Goal: Information Seeking & Learning: Learn about a topic

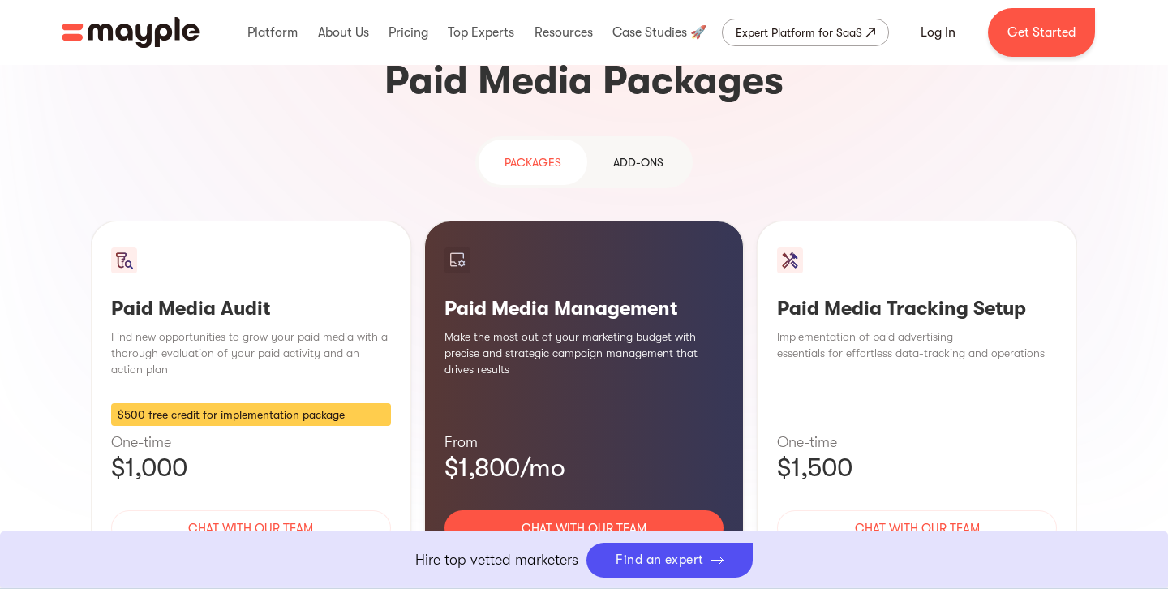
scroll to position [1451, 0]
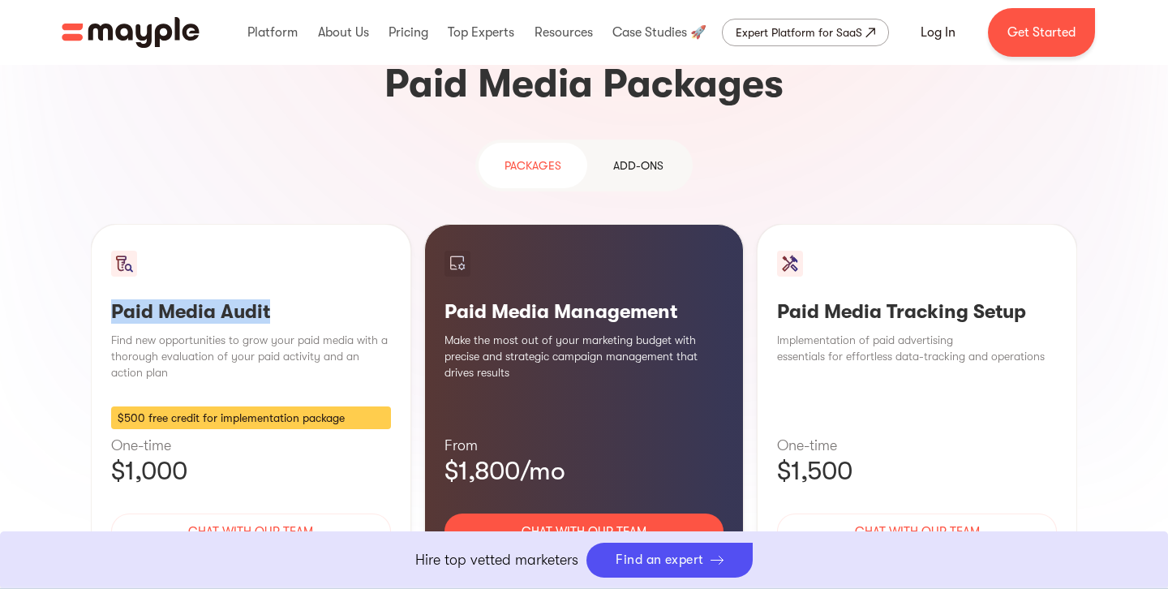
drag, startPoint x: 268, startPoint y: 181, endPoint x: 42, endPoint y: 181, distance: 226.2
click at [42, 181] on section "Targeted Reach, Conversion Impact Paid media advertising is on the rise, with i…" at bounding box center [584, 189] width 1168 height 1107
click at [366, 224] on div "Paid Media Audit Find new opportunities to grow your paid media with a thorough…" at bounding box center [251, 423] width 320 height 399
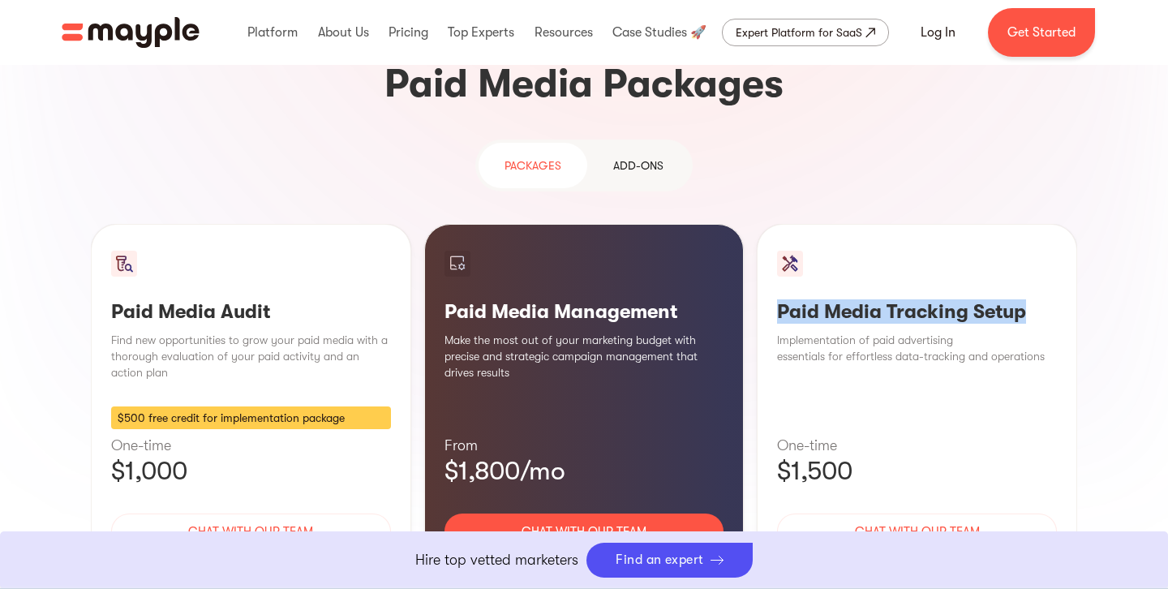
drag, startPoint x: 776, startPoint y: 182, endPoint x: 1037, endPoint y: 182, distance: 261.1
click at [1037, 224] on div "Paid Media Tracking Setup Implementation of paid advertising essentials for eff…" at bounding box center [916, 423] width 320 height 399
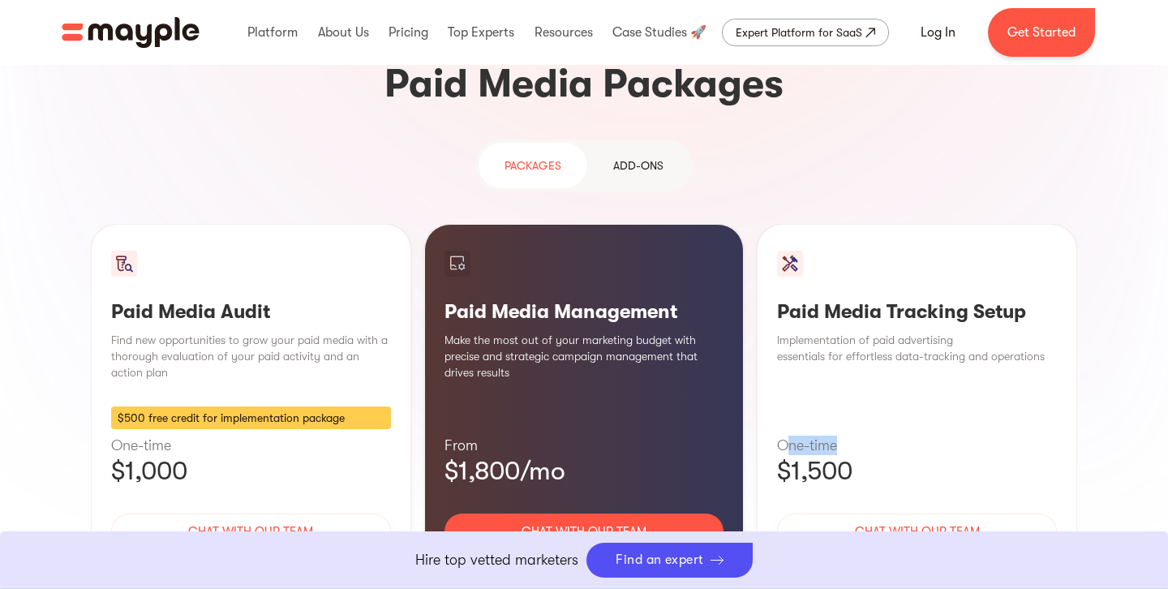
drag, startPoint x: 785, startPoint y: 323, endPoint x: 865, endPoint y: 324, distance: 80.3
click at [865, 435] on p "One-time" at bounding box center [917, 444] width 280 height 19
click at [865, 455] on p "$1,500" at bounding box center [917, 471] width 280 height 32
drag, startPoint x: 870, startPoint y: 354, endPoint x: 780, endPoint y: 319, distance: 96.2
click at [780, 319] on div "Paid Media Tracking Setup Implementation of paid advertising essentials for eff…" at bounding box center [916, 423] width 320 height 399
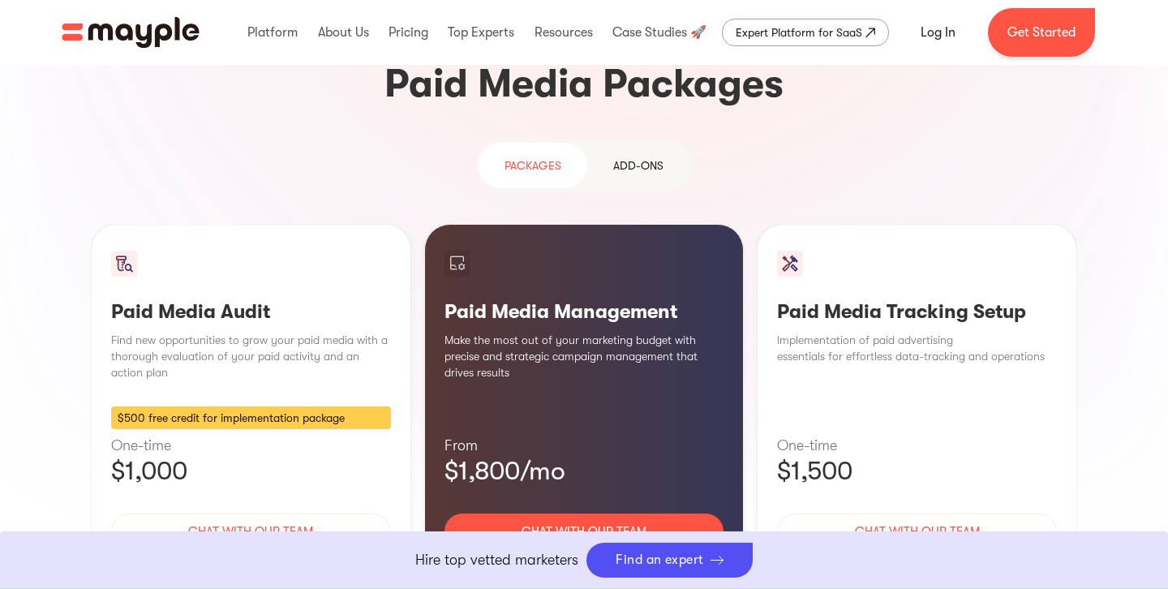
click at [278, 299] on h3 "Paid Media Audit" at bounding box center [251, 311] width 280 height 24
click at [276, 299] on h3 "Paid Media Audit" at bounding box center [251, 311] width 280 height 24
click at [273, 299] on h3 "Paid Media Audit" at bounding box center [251, 311] width 280 height 24
click at [151, 435] on p "One-time" at bounding box center [251, 444] width 280 height 19
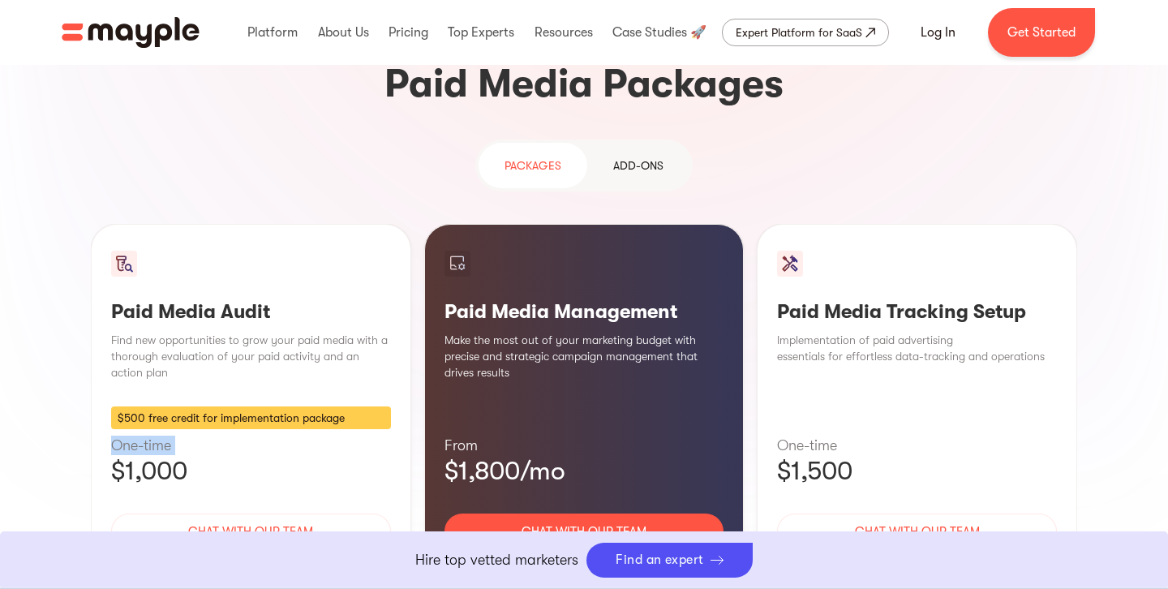
click at [151, 435] on p "One-time" at bounding box center [251, 444] width 280 height 19
click at [740, 224] on div "Paid Media Management Make the most out of your marketing budget with precise a…" at bounding box center [584, 423] width 320 height 399
click at [575, 562] on div "Learn More" at bounding box center [584, 579] width 280 height 34
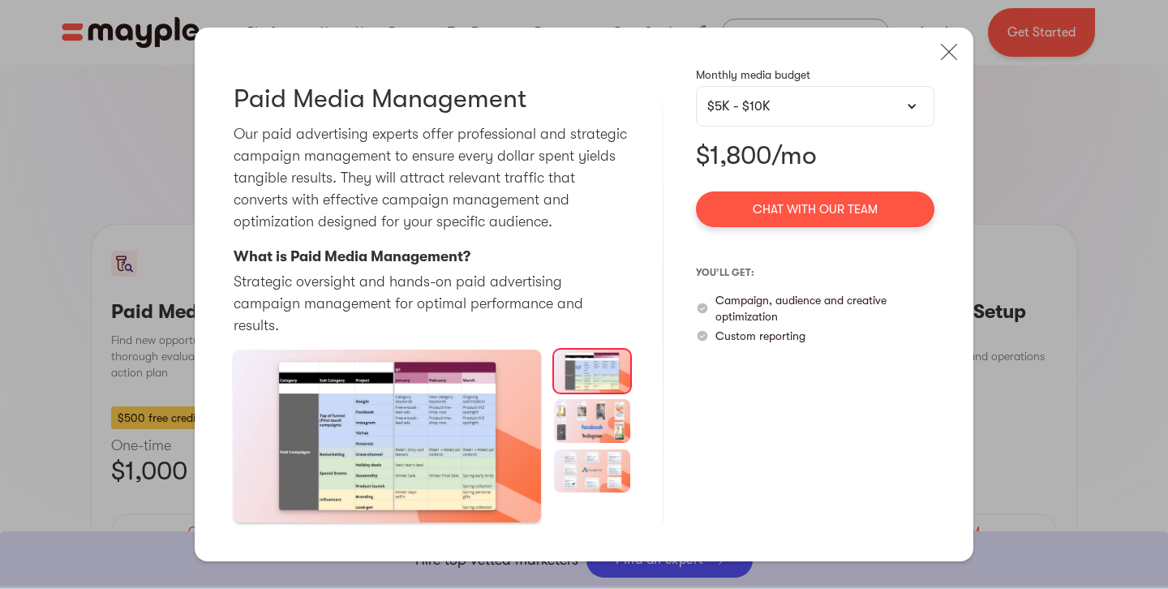
click at [856, 116] on div "$5K - $10K" at bounding box center [815, 105] width 216 height 19
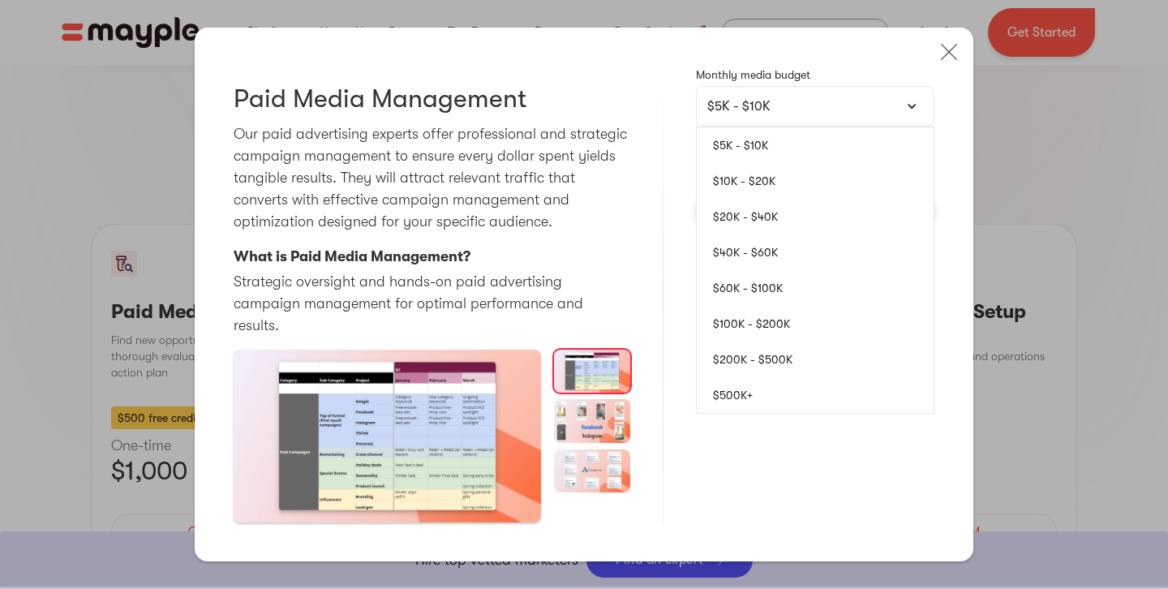
click at [760, 188] on link "$10K - $20K" at bounding box center [814, 181] width 237 height 36
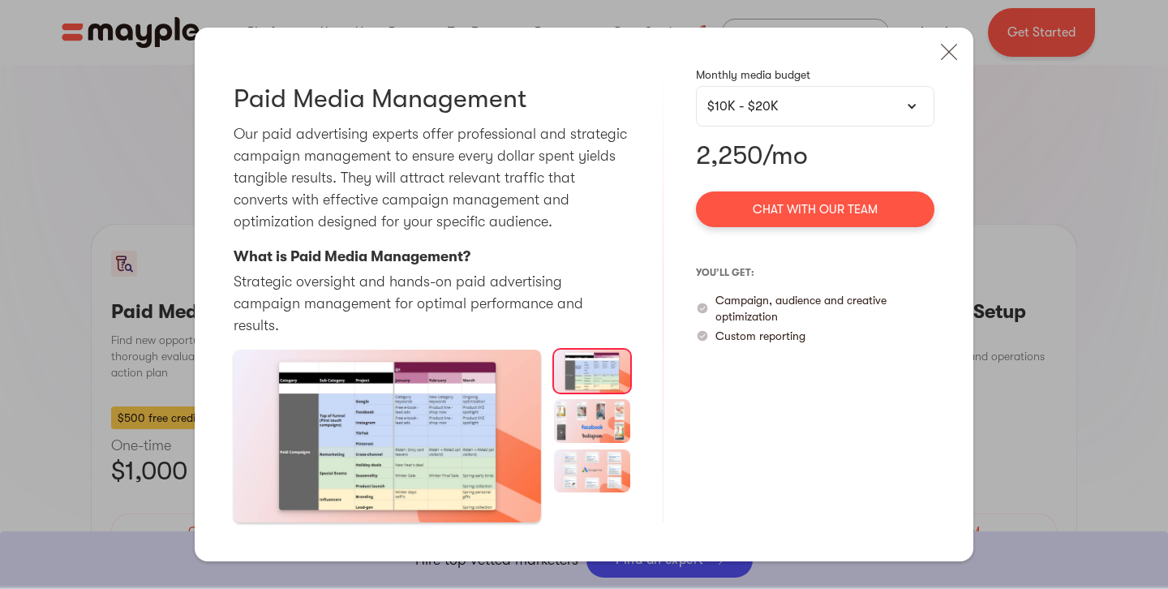
click at [769, 116] on div "$10K - $20K" at bounding box center [815, 105] width 216 height 19
click at [778, 116] on div "$10K - $20K" at bounding box center [815, 105] width 216 height 19
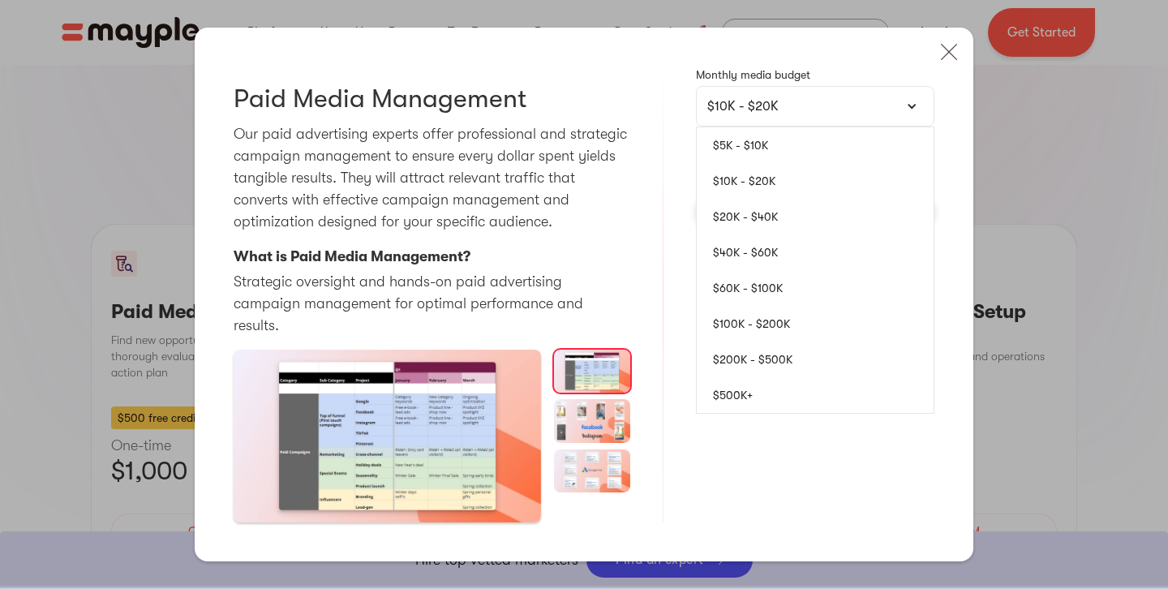
click at [772, 156] on link "$5K - $10K" at bounding box center [814, 145] width 237 height 36
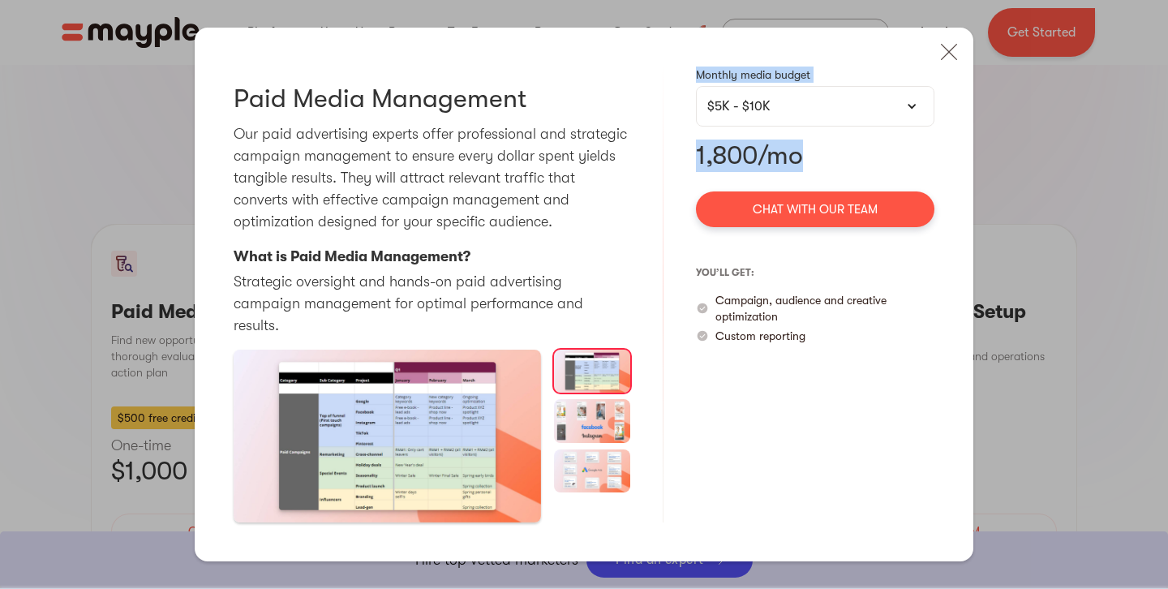
drag, startPoint x: 728, startPoint y: 168, endPoint x: 864, endPoint y: 165, distance: 135.4
click at [864, 165] on div "Paid Media Management Our paid advertising experts offer professional and strat…" at bounding box center [584, 295] width 778 height 534
click at [865, 165] on p "1,800/mo" at bounding box center [815, 155] width 238 height 32
drag, startPoint x: 846, startPoint y: 123, endPoint x: 830, endPoint y: 199, distance: 77.0
click at [846, 116] on div "$5K - $10K" at bounding box center [815, 105] width 216 height 19
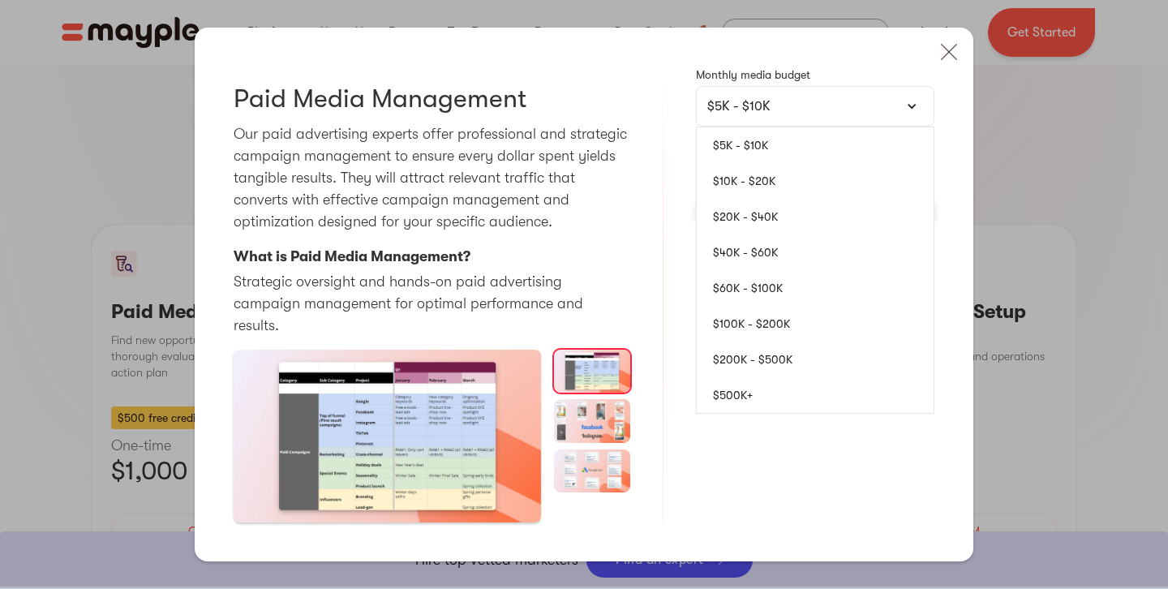
click at [767, 194] on link "$10K - $20K" at bounding box center [814, 181] width 237 height 36
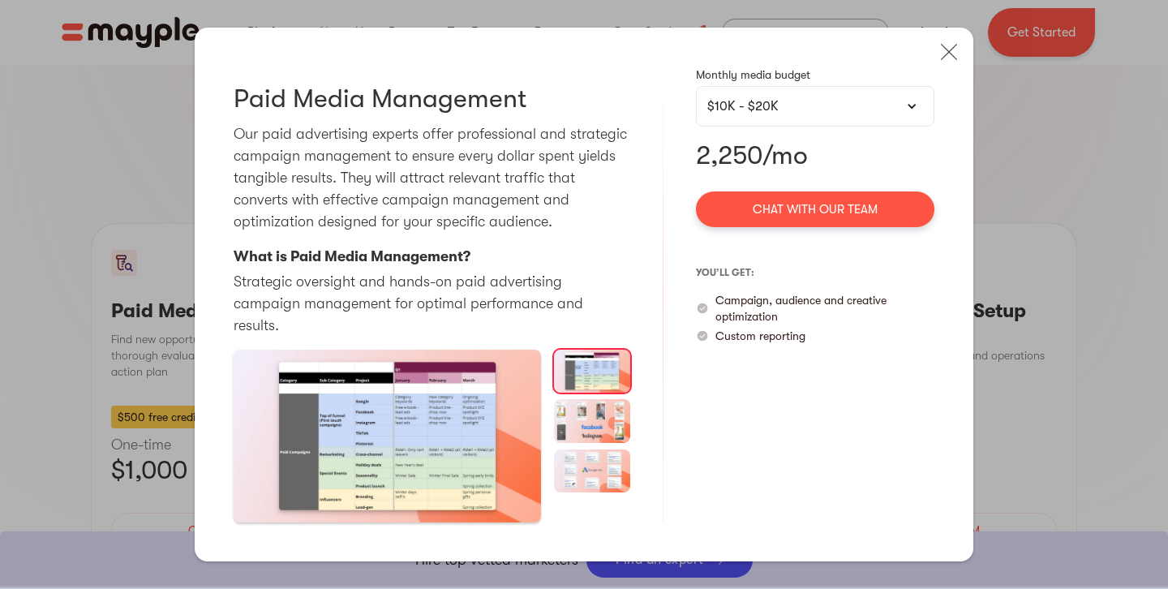
scroll to position [1455, 0]
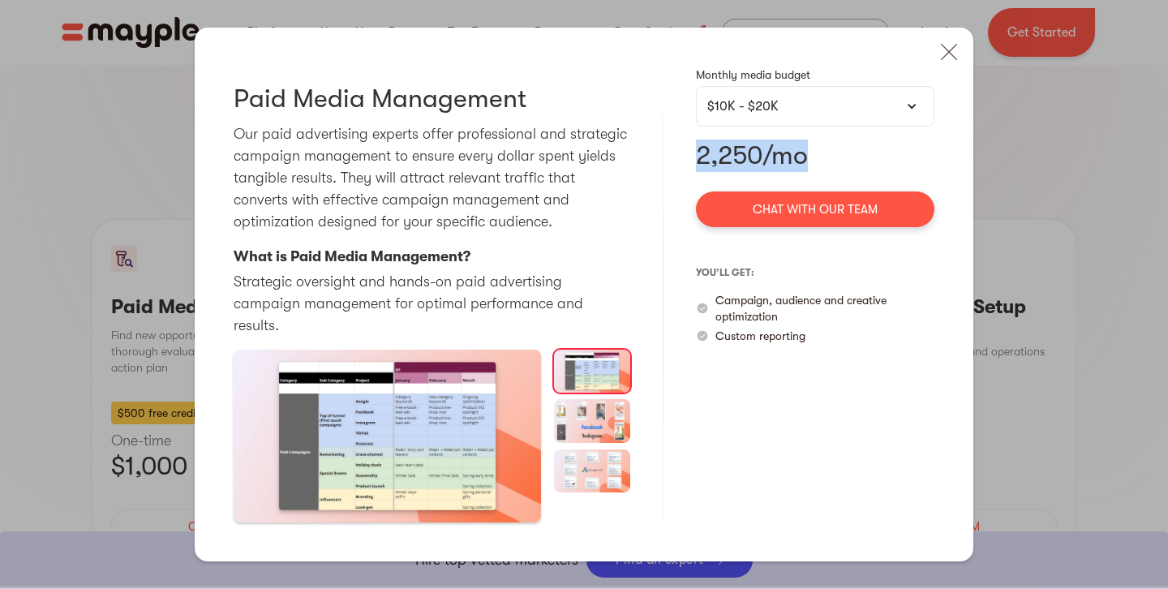
drag, startPoint x: 688, startPoint y: 169, endPoint x: 821, endPoint y: 161, distance: 134.1
click at [821, 161] on div "Paid Media Management Our paid advertising experts offer professional and strat…" at bounding box center [584, 295] width 778 height 534
click at [842, 126] on div "$10K - $20K" at bounding box center [815, 106] width 238 height 41
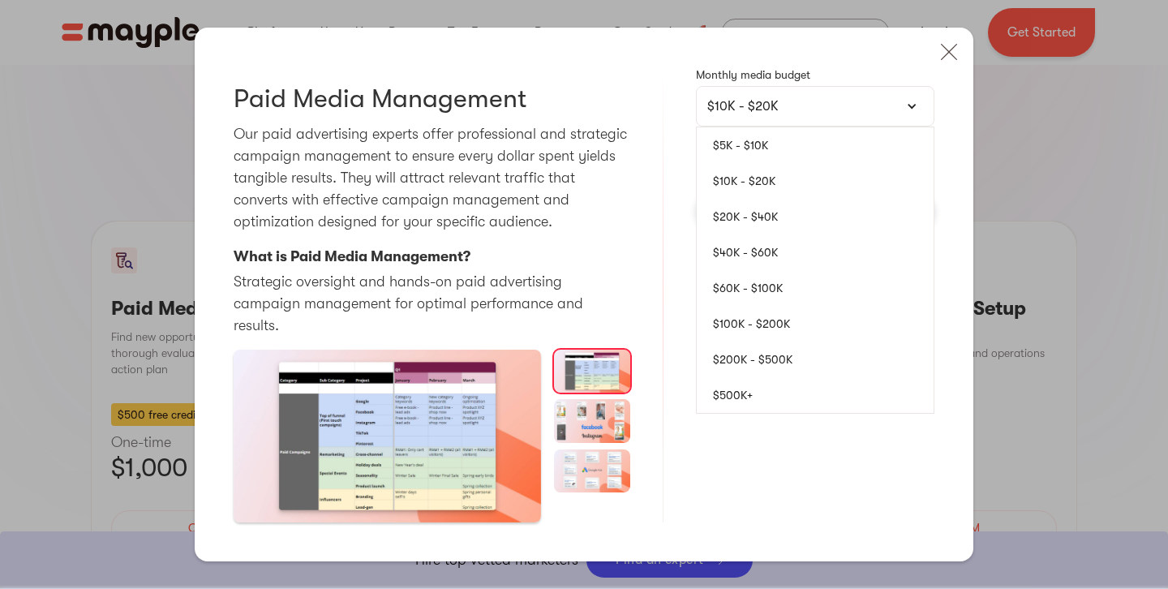
scroll to position [1453, 0]
click at [787, 163] on link "$5K - $10K" at bounding box center [814, 145] width 237 height 36
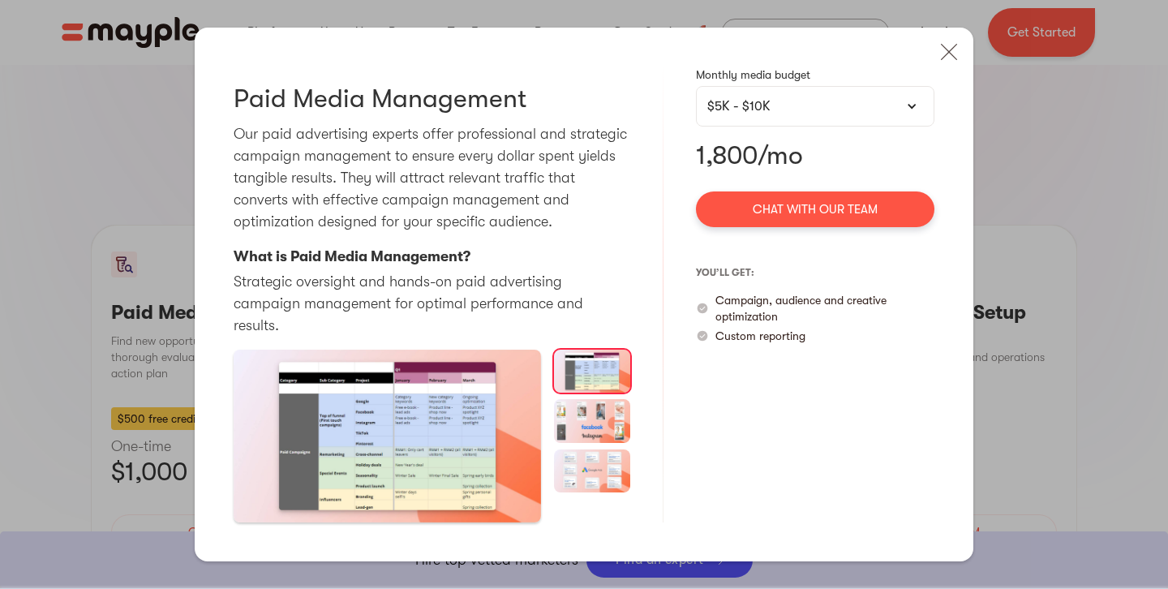
scroll to position [1447, 0]
drag, startPoint x: 710, startPoint y: 127, endPoint x: 719, endPoint y: 163, distance: 36.8
click at [720, 162] on div "Monthly media budget $5K - $10K $5K - $10K $10K - $20K $20K - $40K $40K - $60K …" at bounding box center [815, 294] width 238 height 456
click at [700, 165] on p "1,800/mo" at bounding box center [815, 155] width 238 height 32
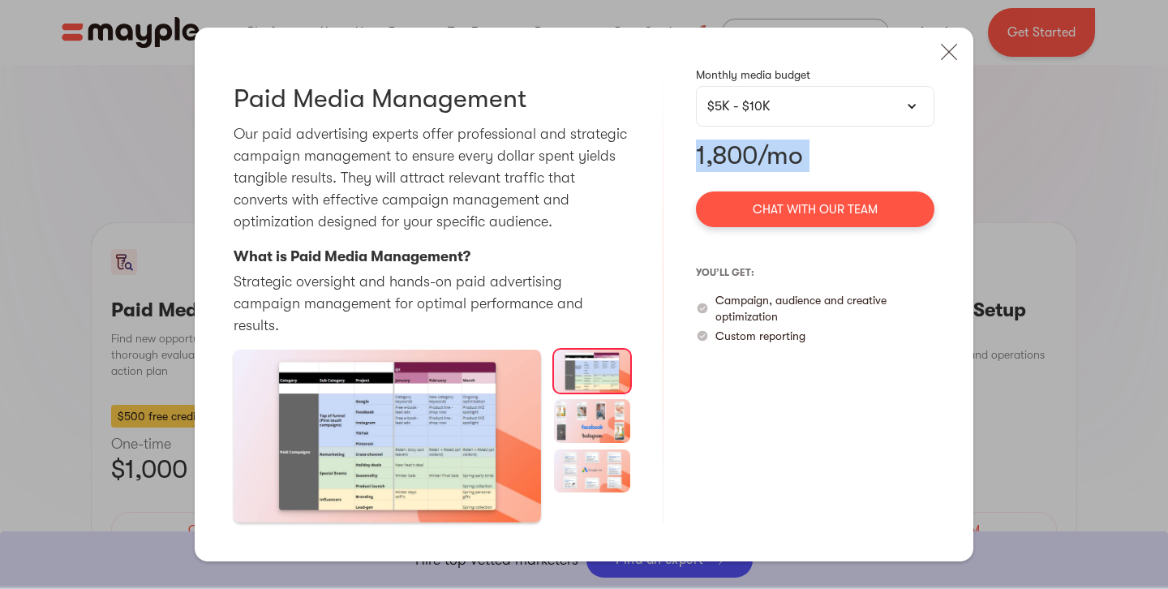
click at [700, 165] on p "1,800/mo" at bounding box center [815, 155] width 238 height 32
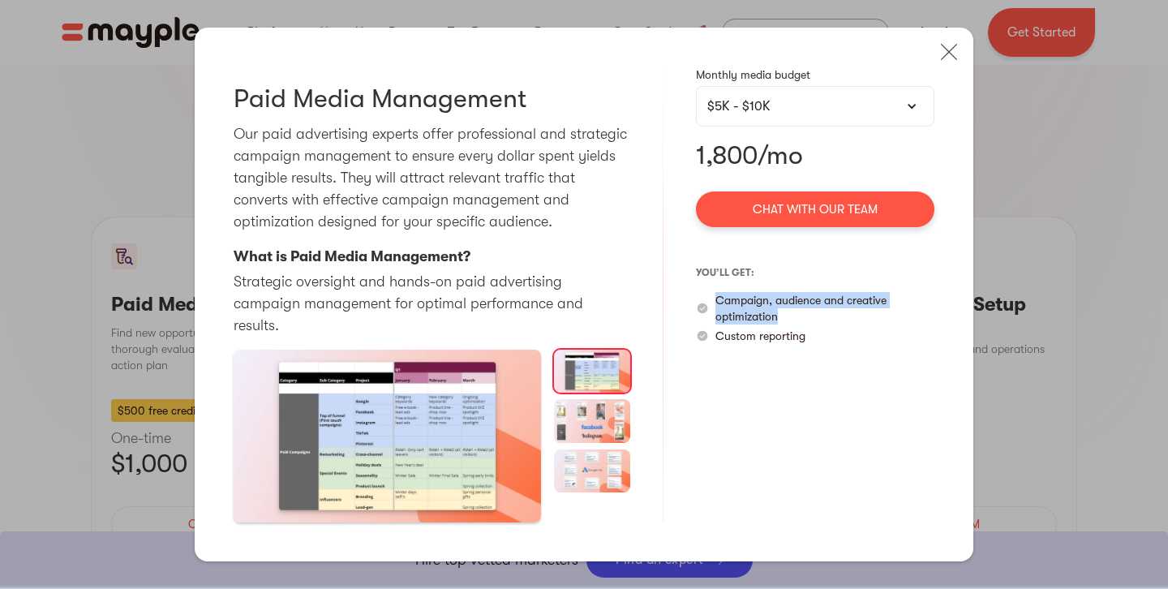
scroll to position [1459, 0]
drag, startPoint x: 718, startPoint y: 312, endPoint x: 880, endPoint y: 326, distance: 162.7
click at [880, 324] on p "Campaign, audience and creative optimization" at bounding box center [824, 308] width 219 height 32
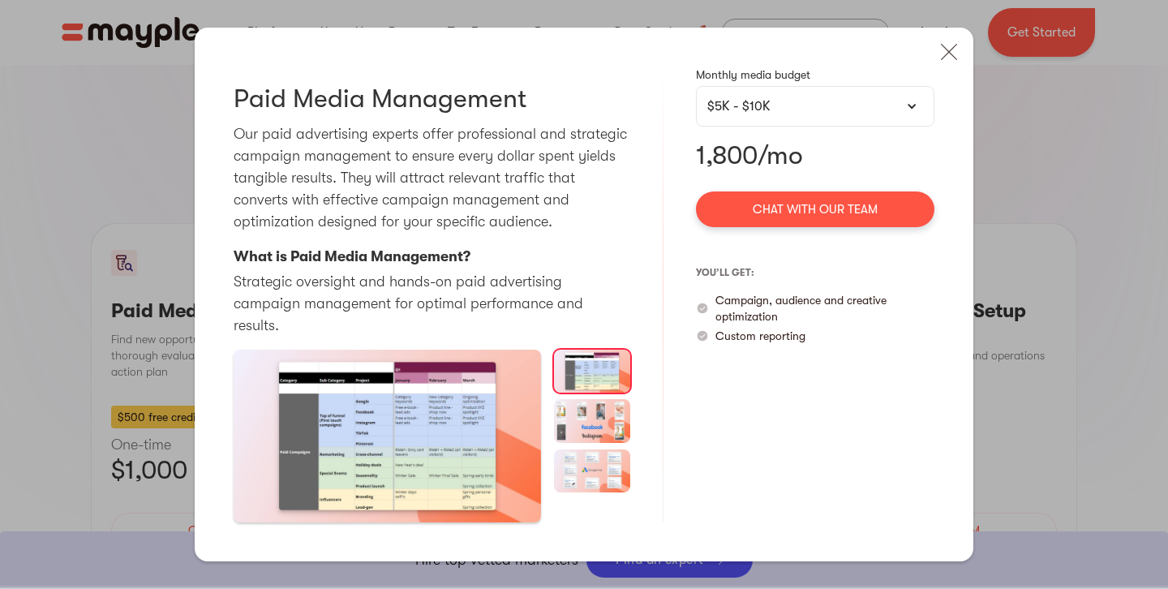
scroll to position [1453, 0]
drag, startPoint x: 818, startPoint y: 349, endPoint x: 709, endPoint y: 350, distance: 108.7
click at [709, 344] on div "Custom reporting" at bounding box center [815, 336] width 238 height 16
click at [951, 66] on img at bounding box center [949, 52] width 36 height 36
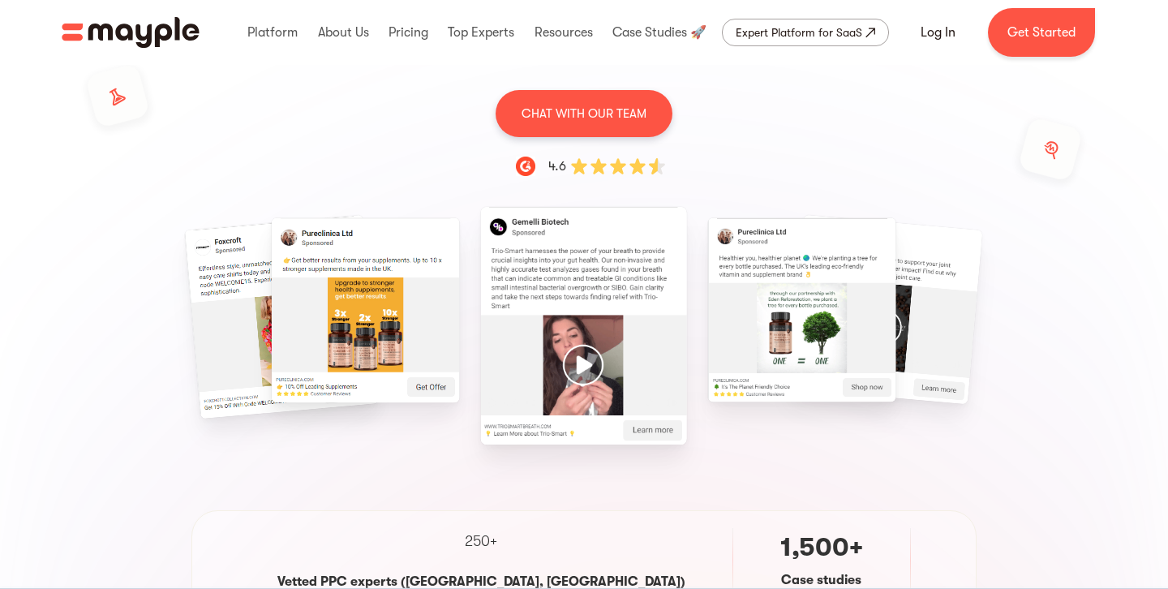
scroll to position [0, 0]
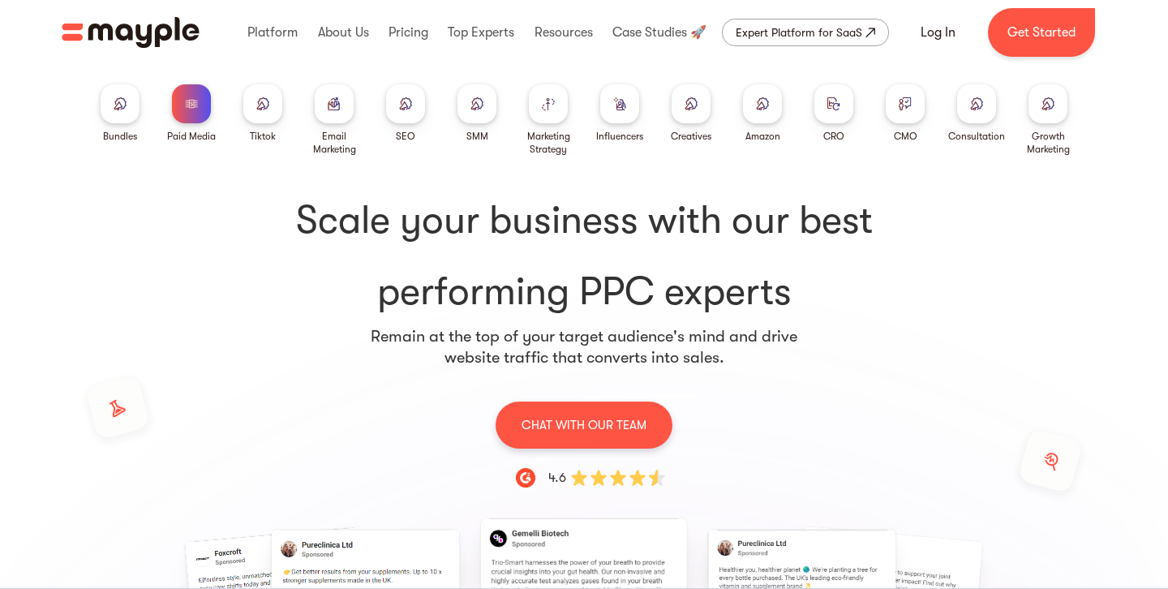
click at [478, 100] on img at bounding box center [476, 103] width 13 height 12
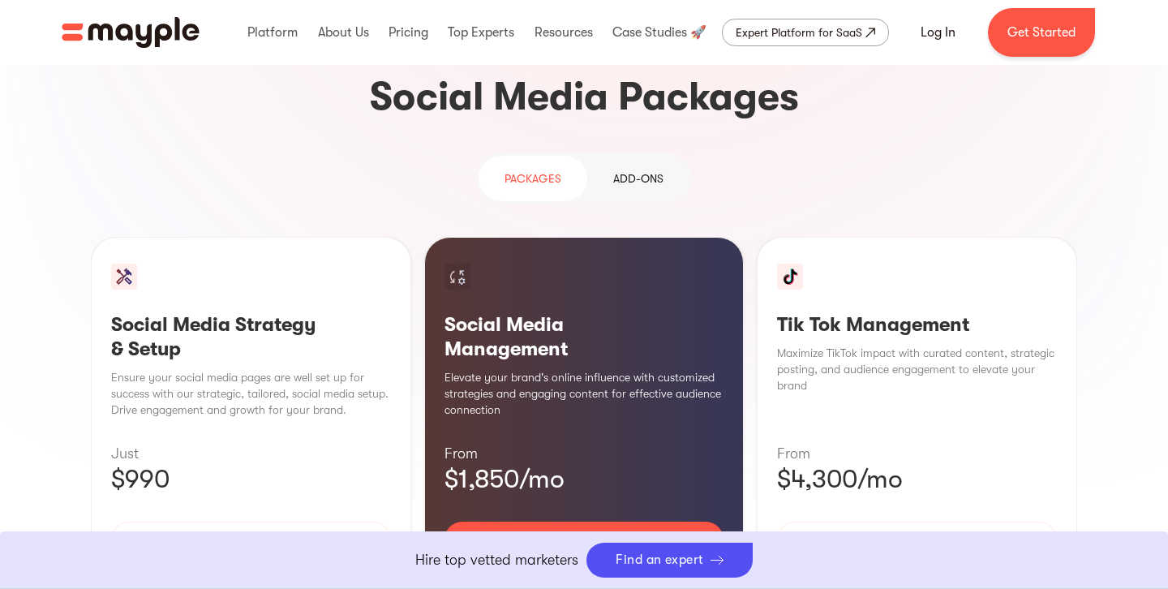
scroll to position [1511, 0]
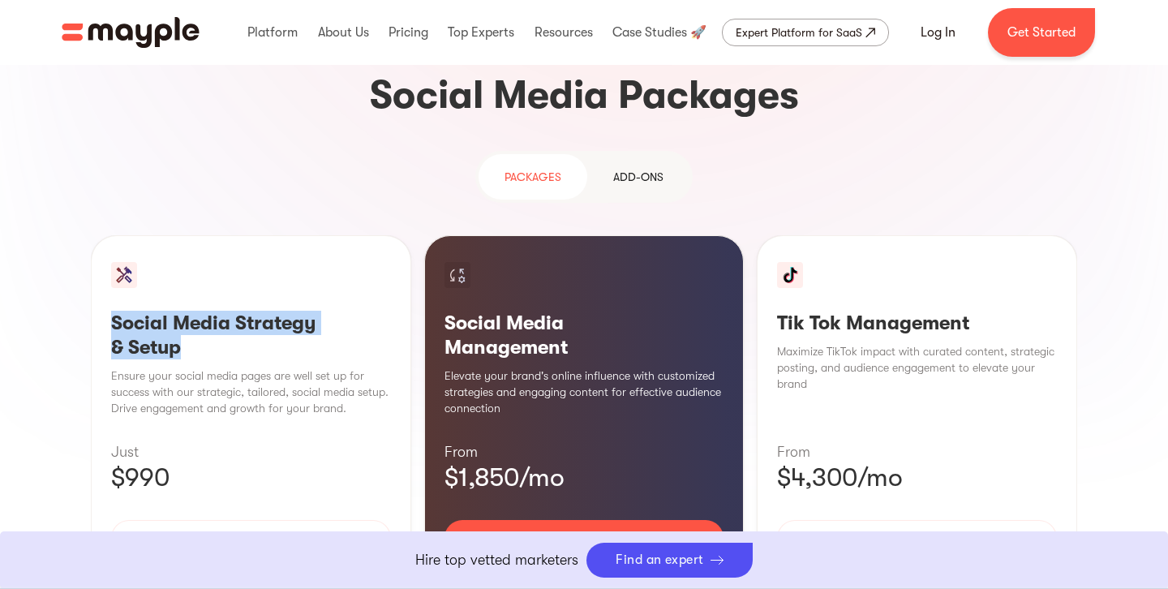
drag, startPoint x: 194, startPoint y: 224, endPoint x: 109, endPoint y: 197, distance: 88.5
click at [109, 235] on div "Social Media Strategy & Setup Ensure your social media pages are well set up fo…" at bounding box center [251, 432] width 320 height 394
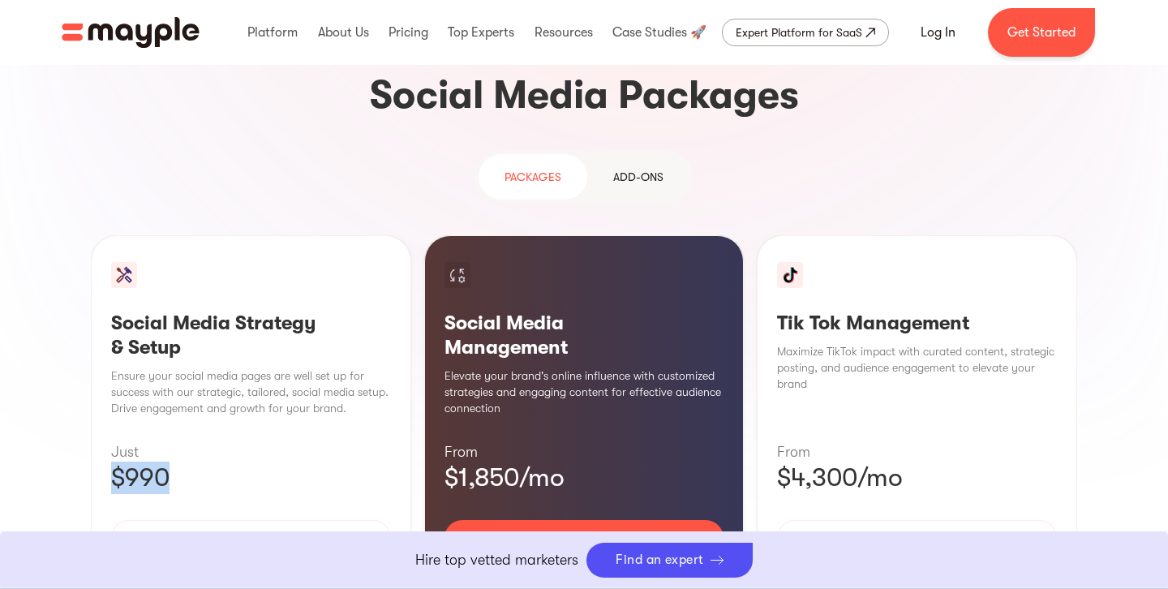
drag, startPoint x: 148, startPoint y: 349, endPoint x: 104, endPoint y: 347, distance: 43.8
click at [104, 347] on div "Social Media Strategy & Setup Ensure your social media pages are well set up fo…" at bounding box center [251, 432] width 320 height 394
click at [266, 568] on div "Learn More" at bounding box center [251, 585] width 280 height 34
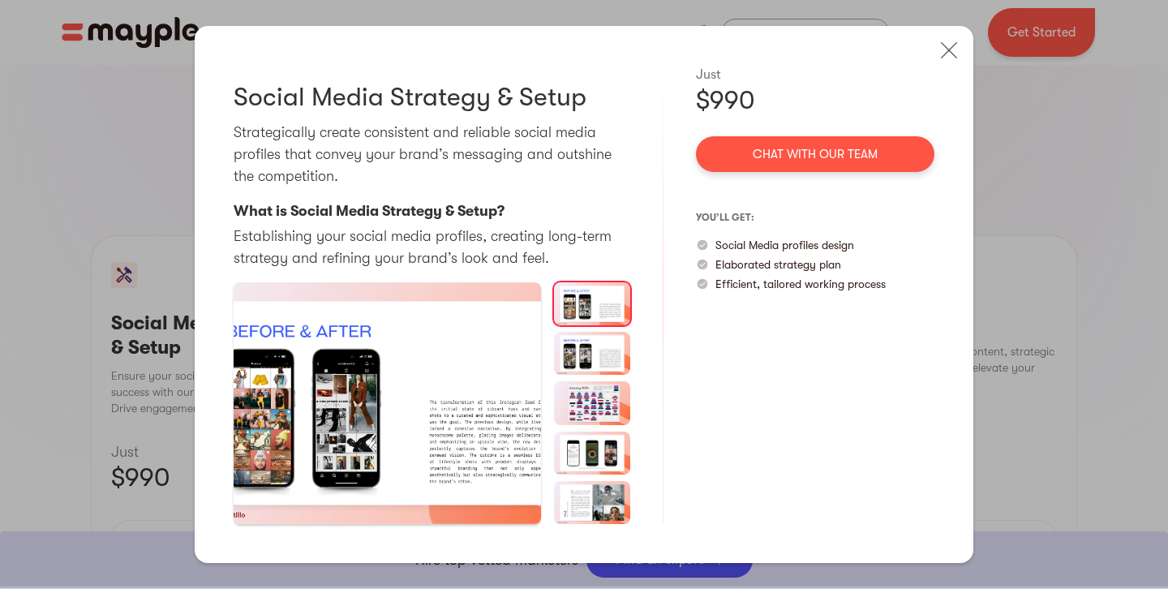
click at [846, 288] on p "Efficient, tailored working process" at bounding box center [800, 284] width 170 height 16
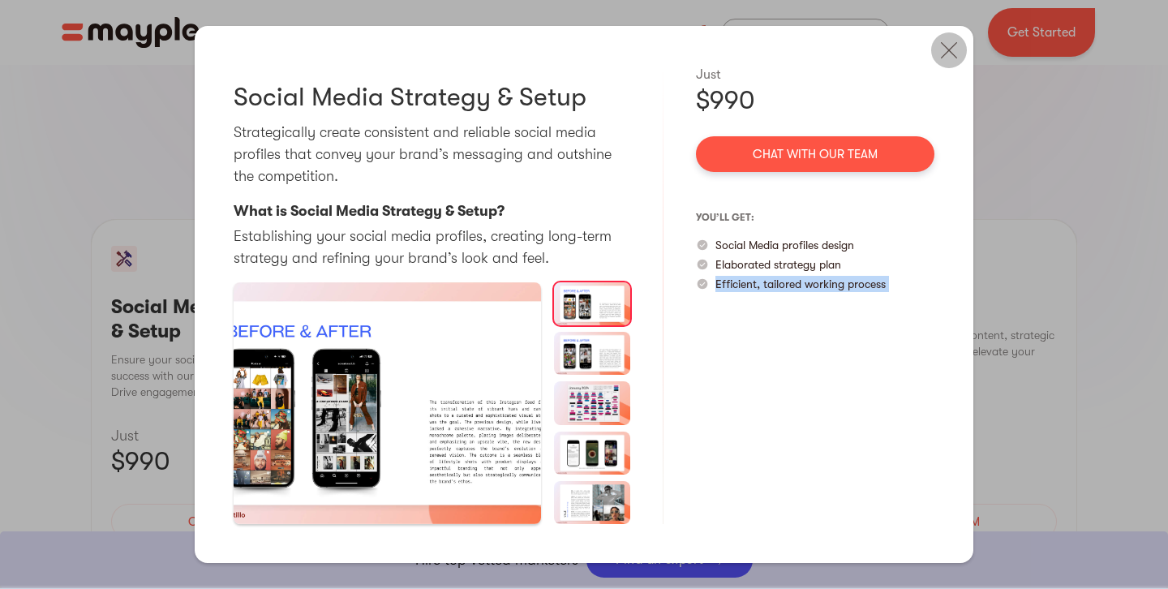
scroll to position [1531, 0]
click at [943, 62] on img at bounding box center [949, 50] width 36 height 36
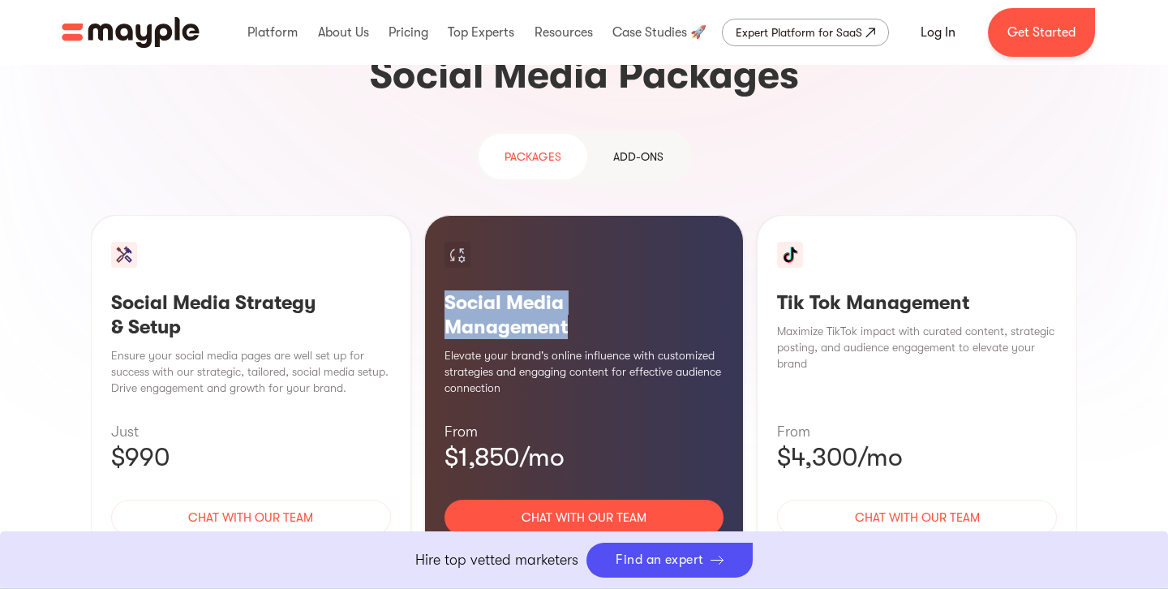
drag, startPoint x: 590, startPoint y: 196, endPoint x: 447, endPoint y: 176, distance: 144.9
click at [447, 290] on h3 "Social Media Management" at bounding box center [584, 314] width 280 height 49
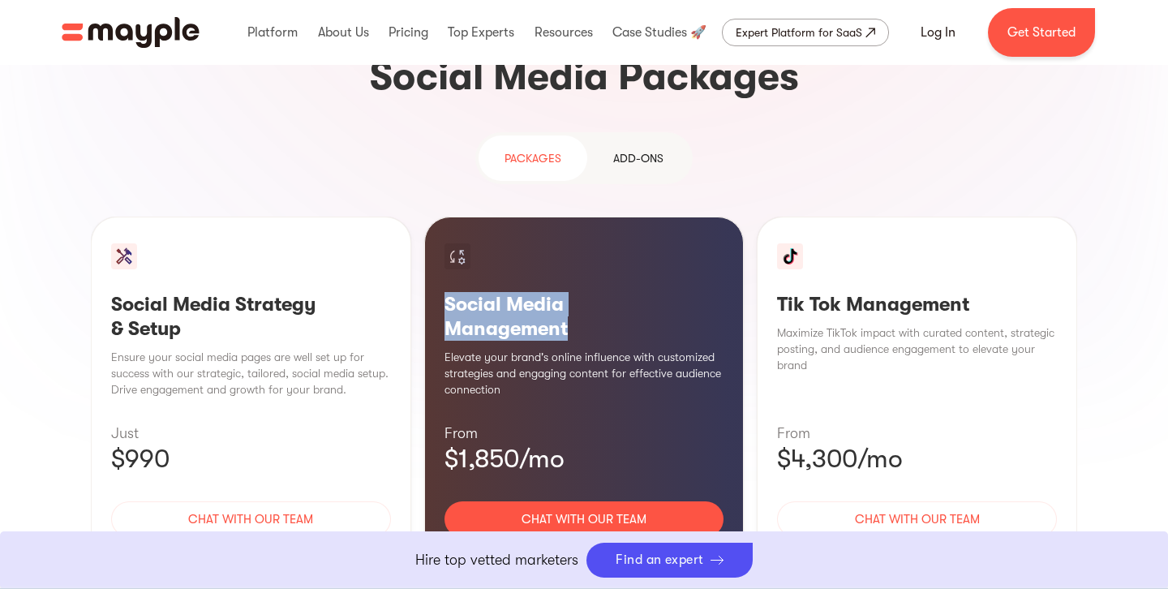
click at [589, 550] on div "Learn More" at bounding box center [584, 567] width 280 height 34
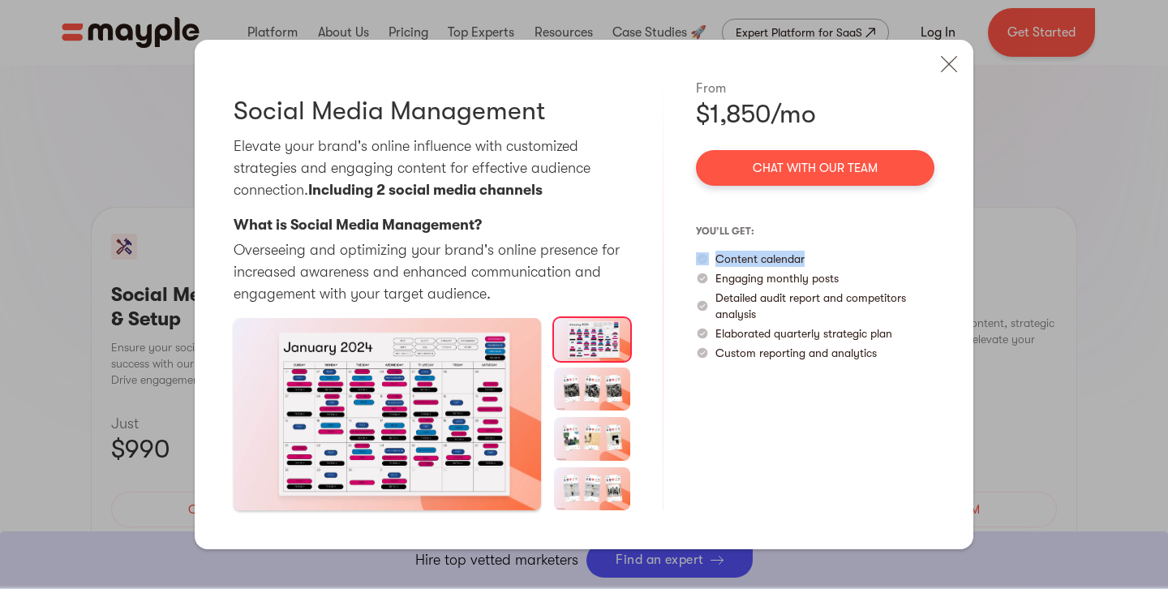
drag, startPoint x: 804, startPoint y: 257, endPoint x: 701, endPoint y: 266, distance: 102.6
click at [701, 266] on div "Content calendar" at bounding box center [815, 259] width 238 height 16
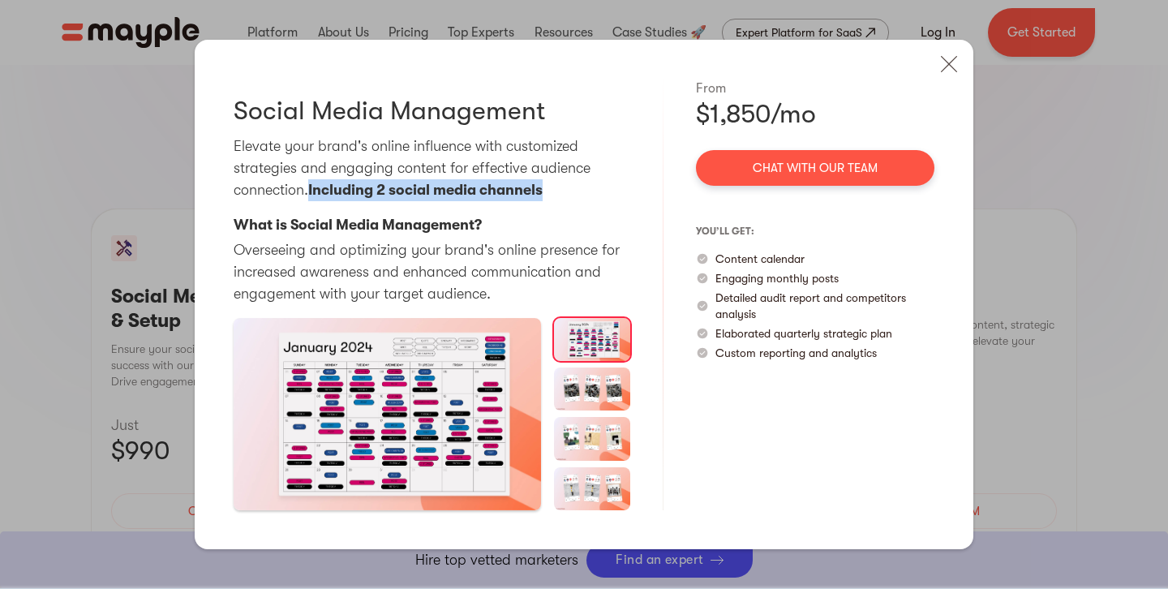
drag, startPoint x: 311, startPoint y: 190, endPoint x: 567, endPoint y: 185, distance: 256.3
click at [567, 185] on p "Elevate your brand's online influence with customized strategies and engaging c…" at bounding box center [432, 168] width 396 height 66
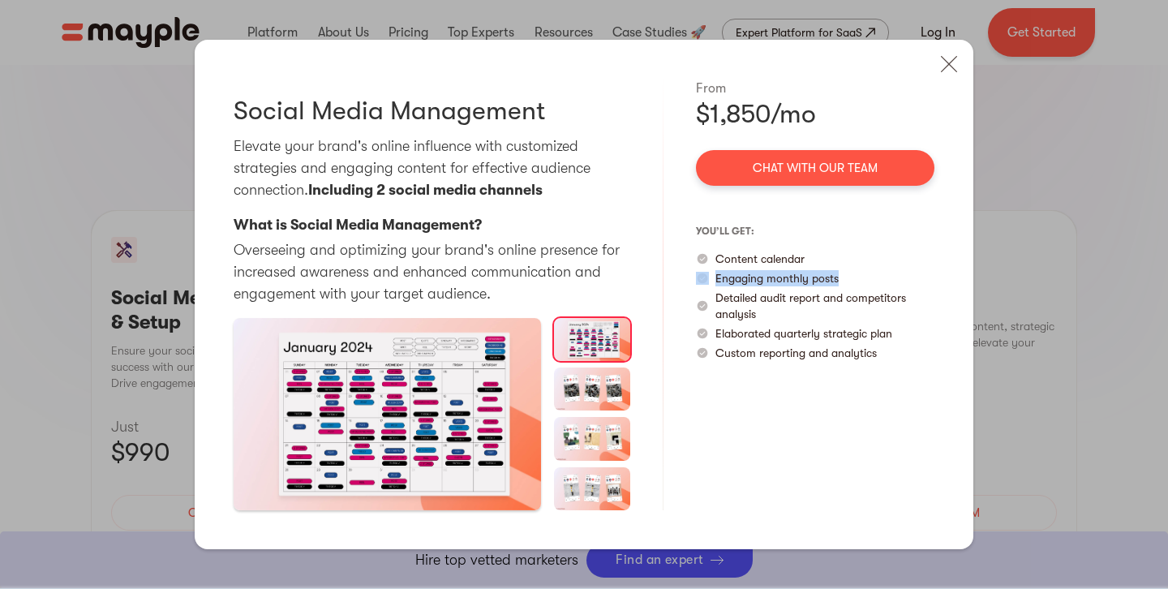
drag, startPoint x: 711, startPoint y: 278, endPoint x: 853, endPoint y: 273, distance: 142.0
click at [853, 273] on div "Engaging monthly posts" at bounding box center [815, 278] width 238 height 16
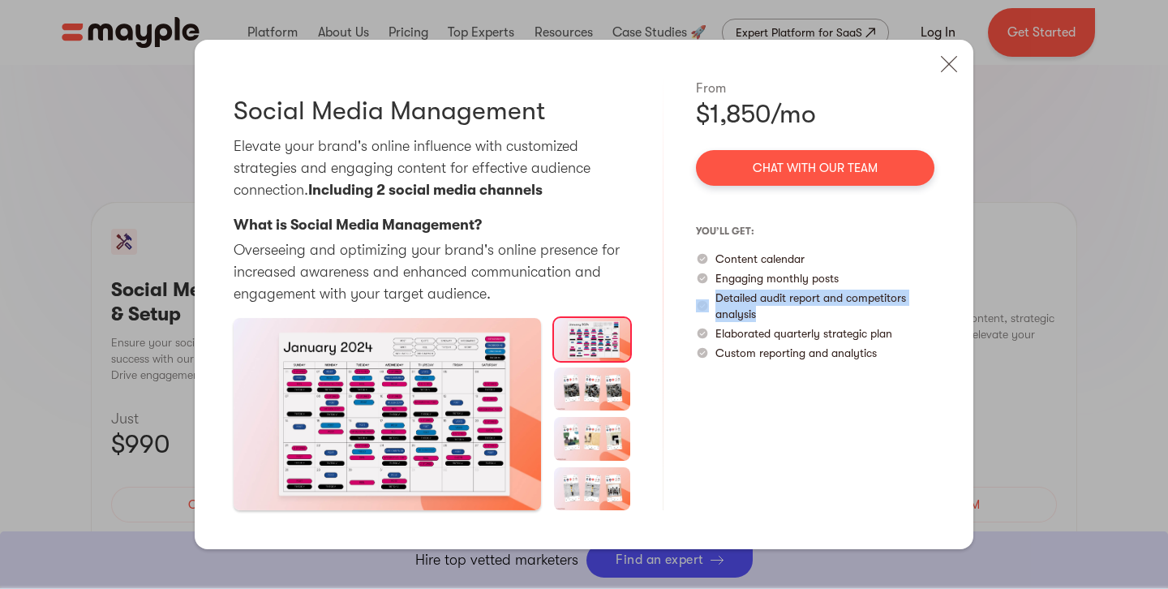
scroll to position [1545, 0]
drag, startPoint x: 764, startPoint y: 316, endPoint x: 708, endPoint y: 296, distance: 59.5
click at [708, 296] on div "Detailed audit report and competitors analysis" at bounding box center [815, 305] width 238 height 32
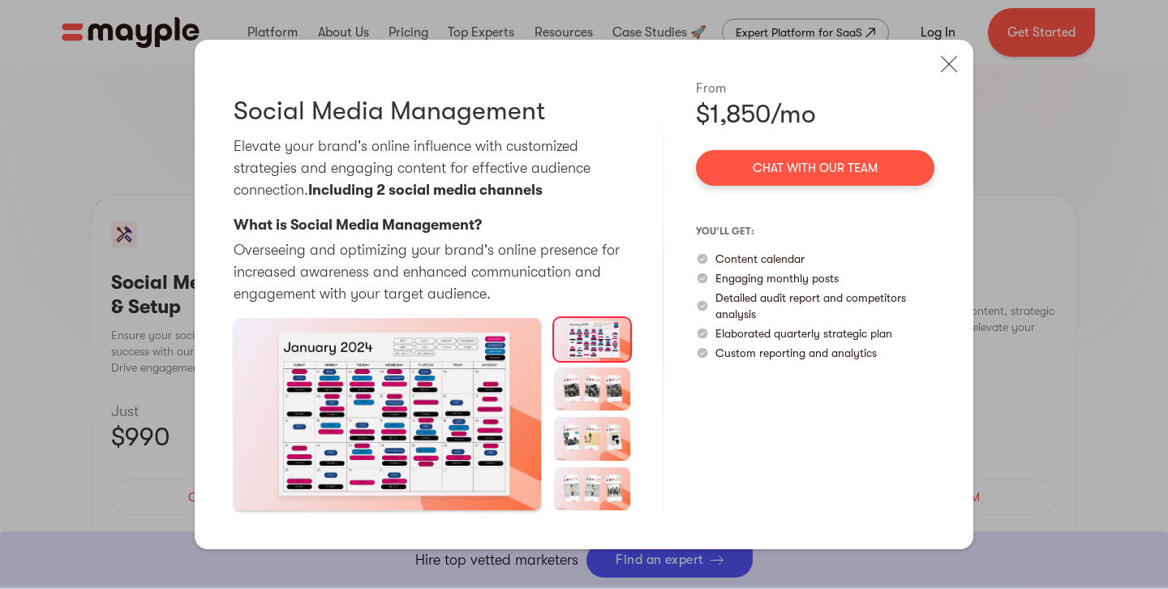
click at [862, 338] on p "Elaborated quarterly strategic plan" at bounding box center [803, 333] width 177 height 16
click at [864, 337] on p "Elaborated quarterly strategic plan" at bounding box center [803, 333] width 177 height 16
click at [828, 355] on p "Custom reporting and analytics" at bounding box center [795, 353] width 161 height 16
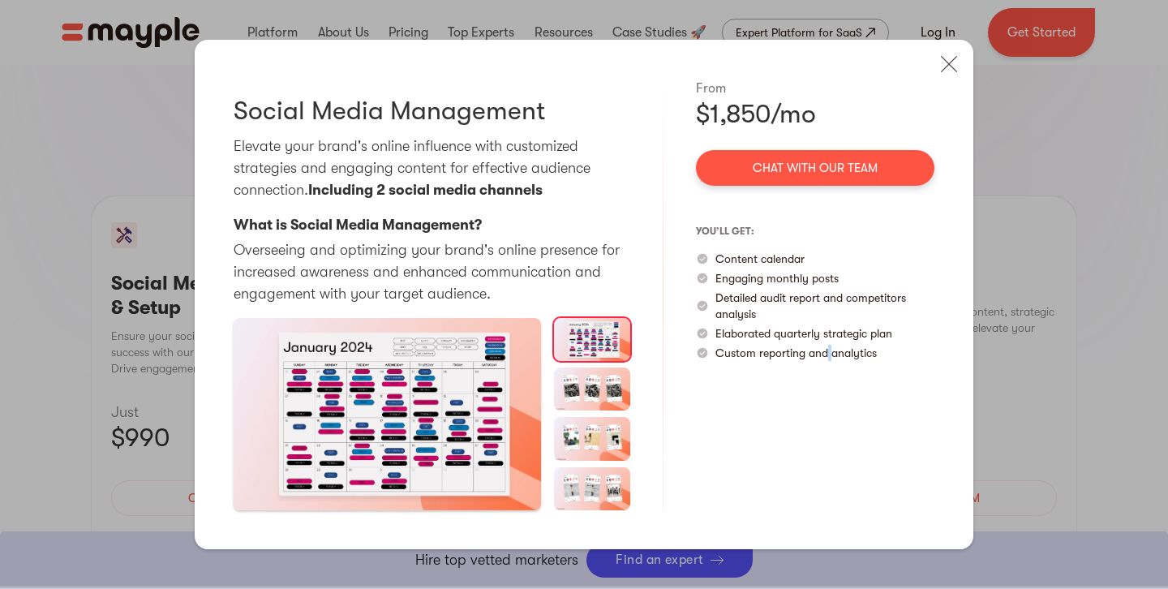
click at [828, 355] on p "Custom reporting and analytics" at bounding box center [795, 353] width 161 height 16
click at [828, 356] on p "Custom reporting and analytics" at bounding box center [795, 353] width 161 height 16
drag, startPoint x: 854, startPoint y: 285, endPoint x: 844, endPoint y: 284, distance: 9.9
click at [851, 285] on div "Engaging monthly posts" at bounding box center [815, 278] width 238 height 16
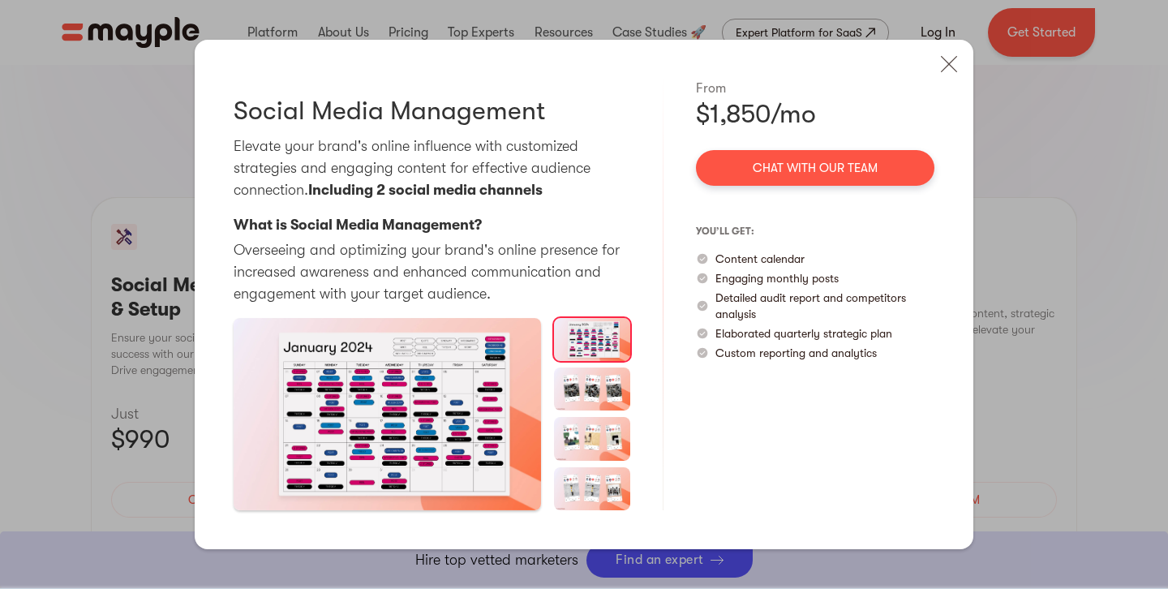
scroll to position [1548, 0]
drag, startPoint x: 834, startPoint y: 278, endPoint x: 730, endPoint y: 279, distance: 103.8
click at [714, 280] on div "Engaging monthly posts" at bounding box center [815, 278] width 238 height 16
click at [731, 279] on p "Engaging monthly posts" at bounding box center [776, 278] width 123 height 16
click at [838, 271] on p "Engaging monthly posts" at bounding box center [776, 278] width 123 height 16
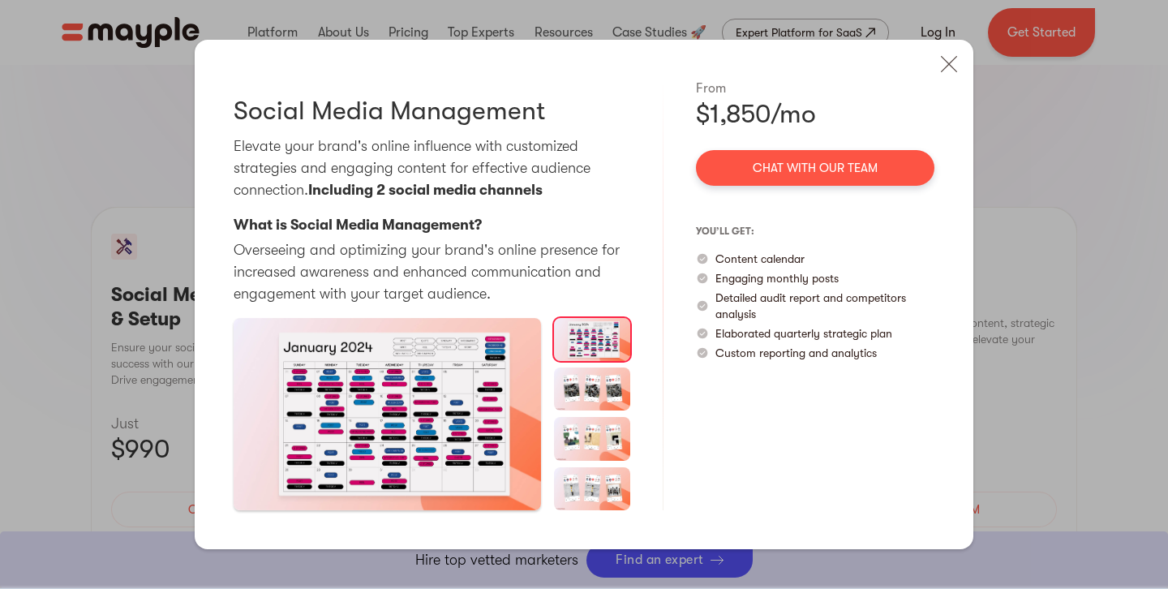
scroll to position [1554, 0]
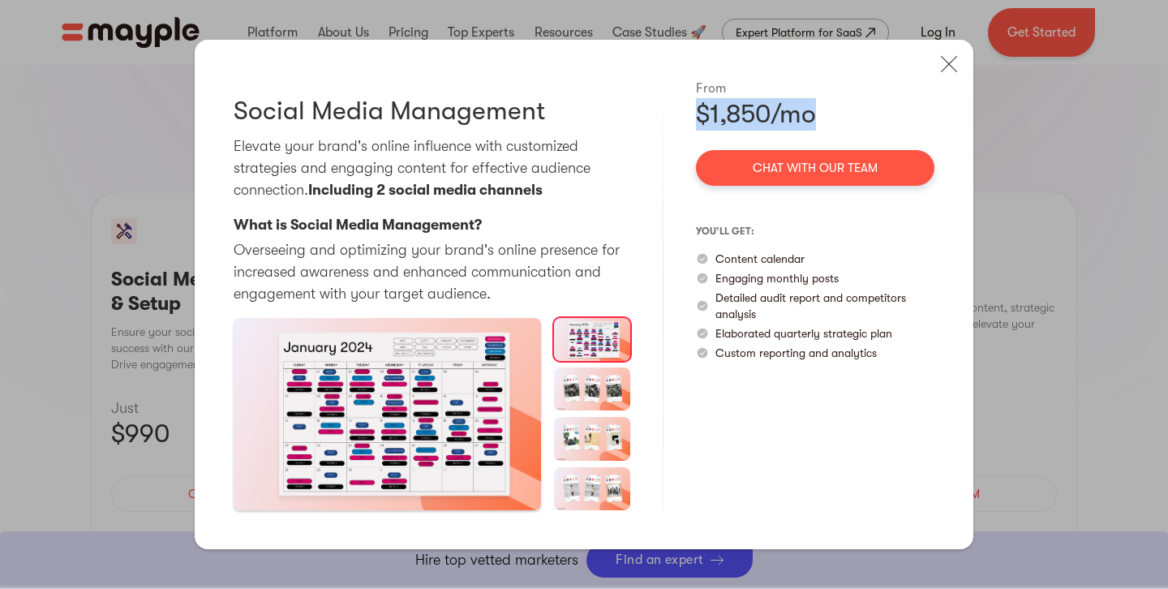
drag, startPoint x: 814, startPoint y: 121, endPoint x: 694, endPoint y: 116, distance: 120.1
click at [694, 116] on div "Social Media Management Elevate your brand's online influence with customized s…" at bounding box center [584, 294] width 778 height 509
click at [855, 225] on p "you’ll get:" at bounding box center [815, 231] width 238 height 26
click at [958, 71] on img at bounding box center [949, 64] width 36 height 36
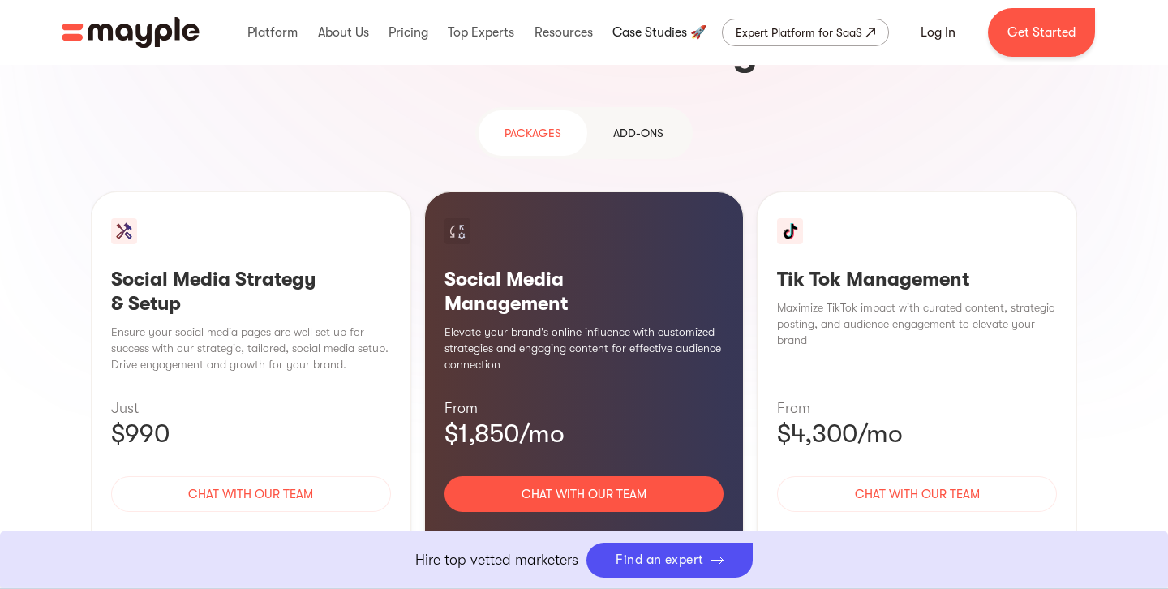
drag, startPoint x: 646, startPoint y: 35, endPoint x: 654, endPoint y: 41, distance: 10.4
click at [646, 35] on link at bounding box center [659, 32] width 102 height 52
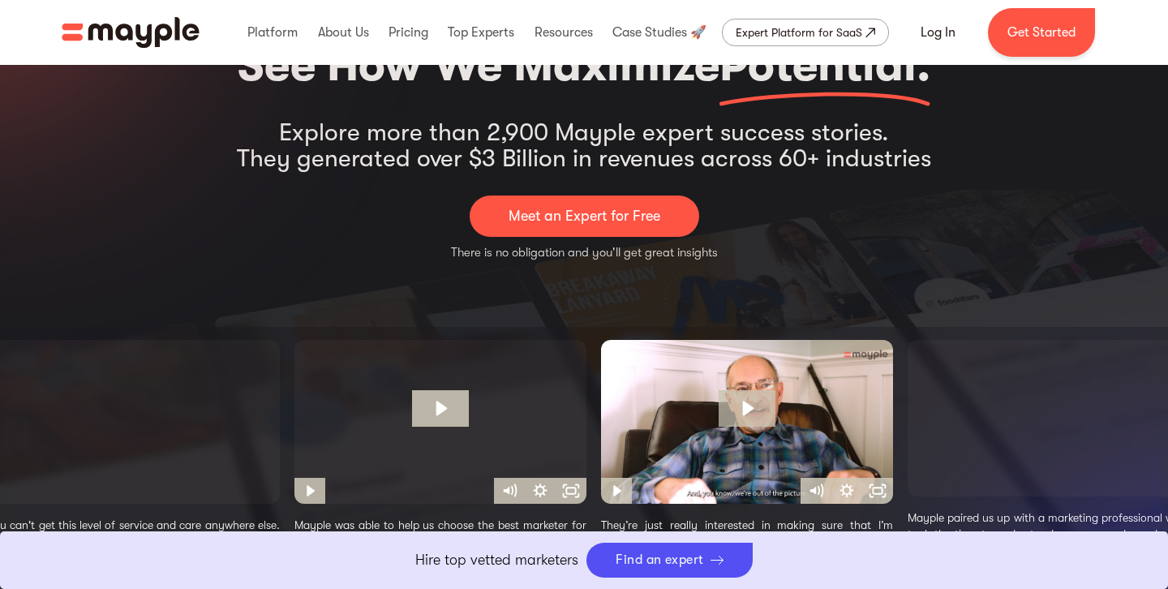
scroll to position [769, 0]
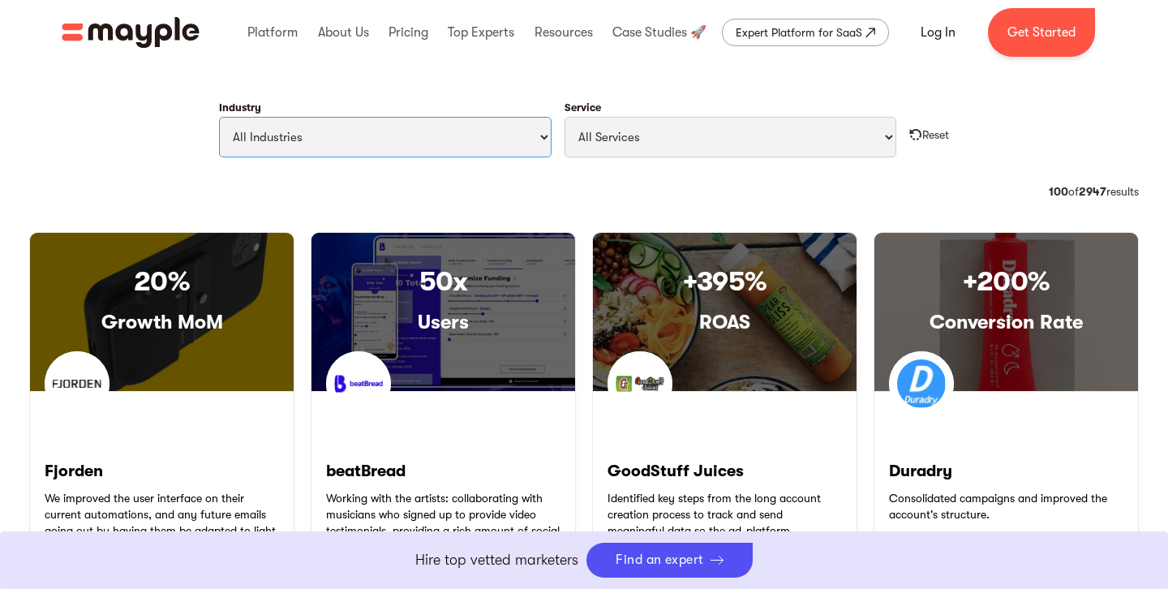
click at [518, 143] on select "All Industries Travel & Leisure Nonprofit & Government Automotive & Transportat…" at bounding box center [385, 137] width 332 height 41
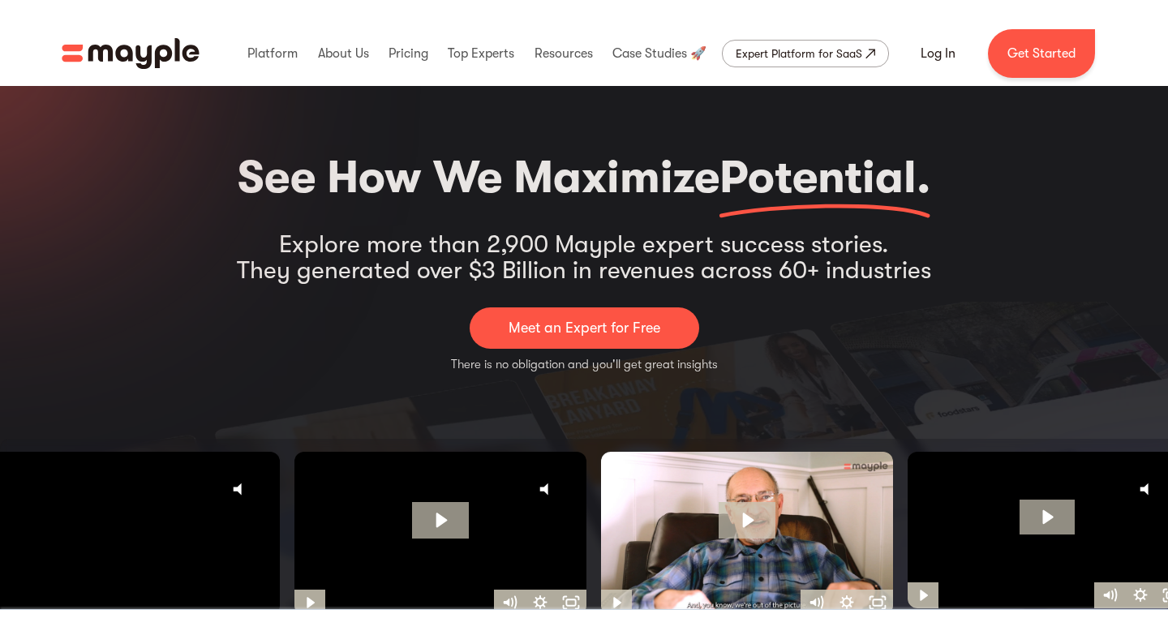
scroll to position [0, 0]
